Goal: Task Accomplishment & Management: Manage account settings

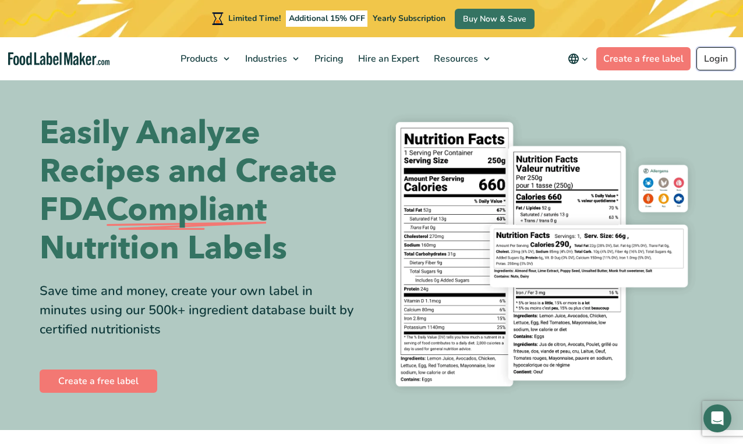
click at [717, 59] on link "Login" at bounding box center [716, 58] width 39 height 23
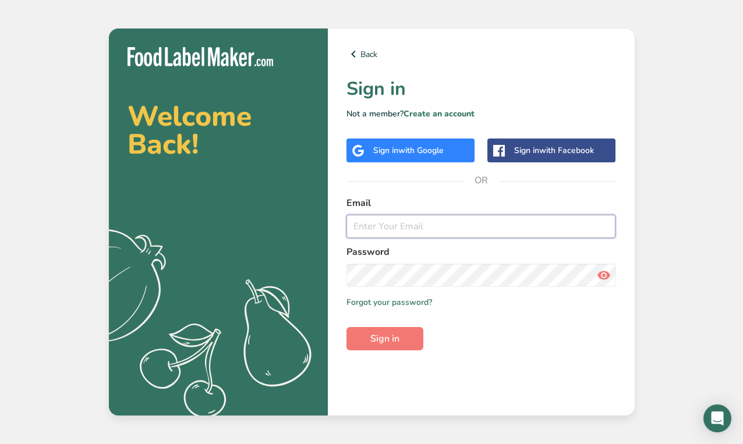
click at [440, 229] on input "email" at bounding box center [482, 226] width 270 height 23
click at [520, 339] on form "Email Password Remember me Forgot your password? Sign in" at bounding box center [482, 273] width 270 height 154
click at [443, 116] on link "Create an account" at bounding box center [439, 113] width 71 height 11
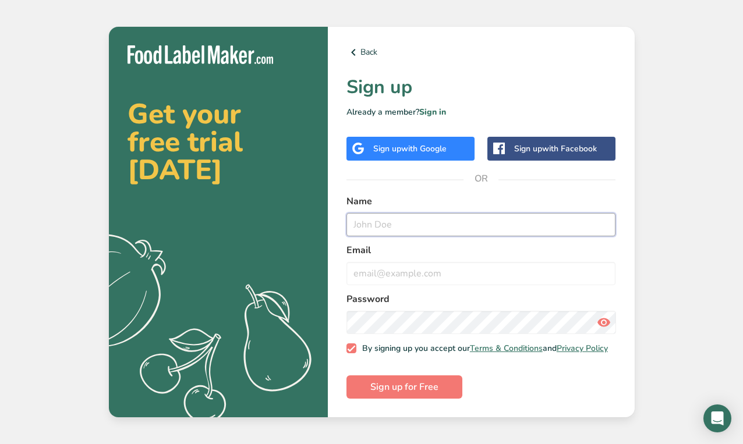
click at [390, 219] on input "text" at bounding box center [482, 224] width 270 height 23
